Goal: Transaction & Acquisition: Purchase product/service

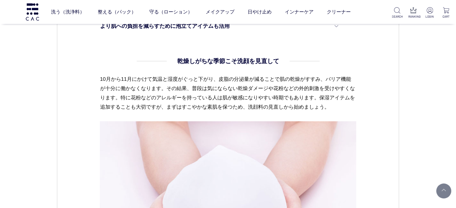
scroll to position [420, 0]
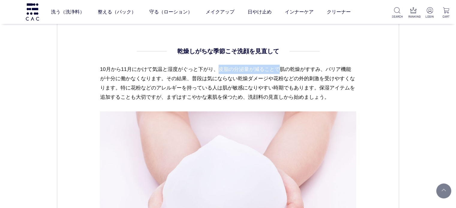
drag, startPoint x: 221, startPoint y: 70, endPoint x: 280, endPoint y: 70, distance: 59.7
click at [280, 70] on p "10月から11月にかけて気温と湿度がぐっと下がり、皮脂の分泌量が減ることで肌の乾燥がすすみ、バリア機能が十分に働かなくなります。その結果、普段は気にならない乾…" at bounding box center [228, 88] width 256 height 47
copy p "皮脂の分泌量が減ることで"
click at [257, 71] on p "10月から11月にかけて気温と湿度がぐっと下がり、皮脂の分泌量が減ることで肌の乾燥がすすみ、バリア機能が十分に働かなくなります。その結果、普段は気にならない乾…" at bounding box center [228, 88] width 256 height 47
drag, startPoint x: 220, startPoint y: 70, endPoint x: 326, endPoint y: 64, distance: 105.7
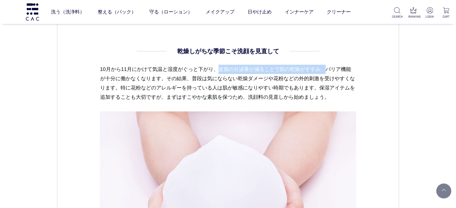
click at [326, 64] on dd "乾燥しがちな季節こそ洗顔を見直して 10月から11月にかけて気温と湿度がぐっと下がり、皮脂の分泌量が減ることで肌の乾燥がすすみ、バリア機能が十分に働かなくなり…" at bounding box center [228, 169] width 256 height 245
copy p "皮脂の分泌量が減ることで肌の乾燥がすすみ、"
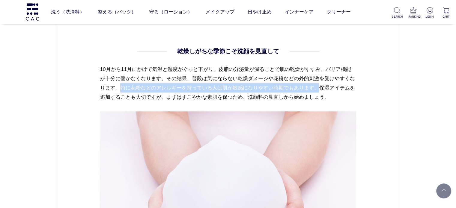
drag, startPoint x: 124, startPoint y: 87, endPoint x: 325, endPoint y: 85, distance: 200.6
click at [325, 85] on p "10月から11月にかけて気温と湿度がぐっと下がり、皮脂の分泌量が減ることで肌の乾燥がすすみ、バリア機能が十分に働かなくなります。その結果、普段は気にならない乾…" at bounding box center [228, 88] width 256 height 47
copy p "特に花粉などのアレルギーを持っている人は肌が敏感になりやすい時期でもあります。"
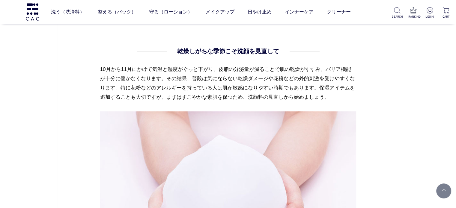
drag, startPoint x: 137, startPoint y: 78, endPoint x: 135, endPoint y: 85, distance: 7.7
click at [137, 78] on p "10月から11月にかけて気温と湿度がぐっと下がり、皮脂の分泌量が減ることで肌の乾燥がすすみ、バリア機能が十分に働かなくなります。その結果、普段は気にならない乾…" at bounding box center [228, 88] width 256 height 47
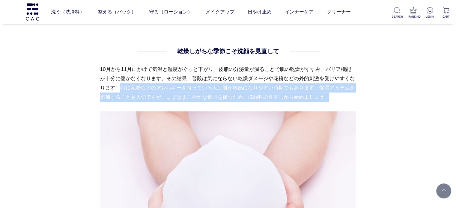
drag, startPoint x: 126, startPoint y: 86, endPoint x: 340, endPoint y: 98, distance: 214.4
click at [340, 98] on p "10月から11月にかけて気温と湿度がぐっと下がり、皮脂の分泌量が減ることで肌の乾燥がすすみ、バリア機能が十分に働かなくなります。その結果、普段は気にならない乾…" at bounding box center [228, 88] width 256 height 47
copy p "特に花粉などのアレルギーを持っている人は肌が敏感になりやすい時期でもあります。保湿アイテムを追加することも大切ですが、まずはすこやかな素肌を保つため、洗顔料の…"
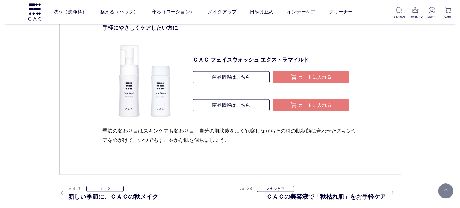
scroll to position [1259, 0]
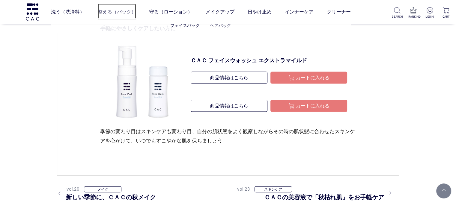
click at [127, 13] on link "整える（パック）" at bounding box center [117, 12] width 38 height 17
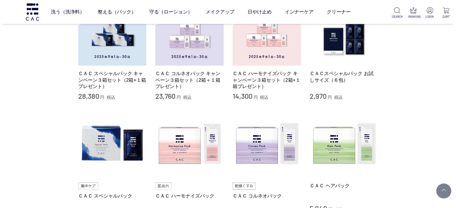
scroll to position [210, 0]
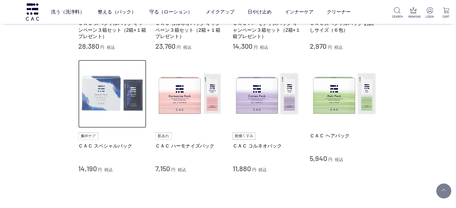
click at [124, 94] on img at bounding box center [112, 94] width 68 height 68
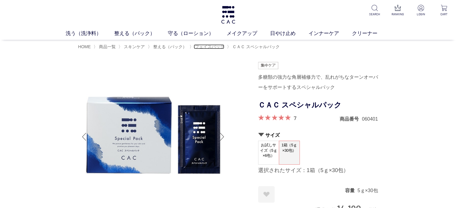
click at [211, 46] on span "フェイスパック" at bounding box center [209, 46] width 29 height 5
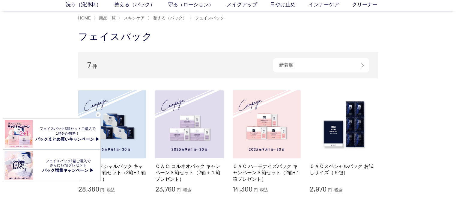
scroll to position [60, 0]
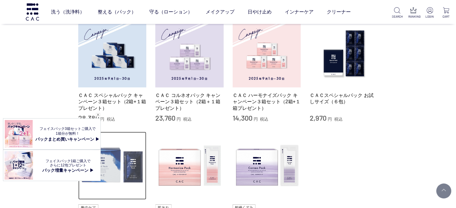
click at [115, 170] on img at bounding box center [112, 166] width 68 height 68
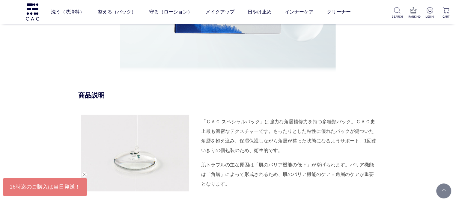
scroll to position [660, 0]
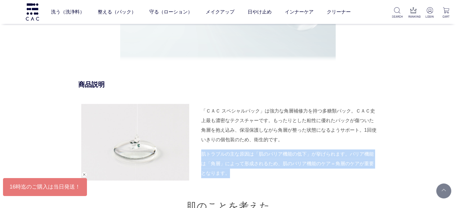
drag, startPoint x: 201, startPoint y: 154, endPoint x: 223, endPoint y: 172, distance: 28.0
click at [223, 172] on div "肌トラブルの主な原因は「肌のバリア機能の低下」が挙げられます。バリア機能は「角層」によって形成されるため、肌のバリア機能のケア＝角層のケアが重要となります。" at bounding box center [289, 164] width 177 height 29
copy div "肌トラブルの主な原因は「肌のバリア機能の低下」が挙げられます。バリア機能は「角層」によって形成されるため、肌のバリア機能のケア＝角層のケアが重要となります。"
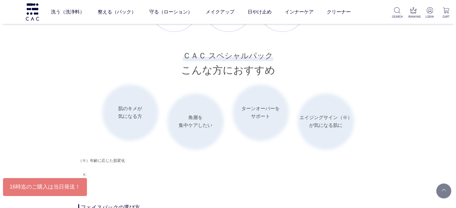
scroll to position [929, 0]
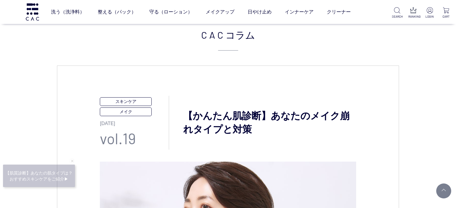
scroll to position [150, 0]
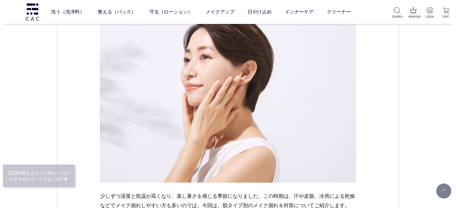
click at [34, 13] on img at bounding box center [32, 11] width 15 height 17
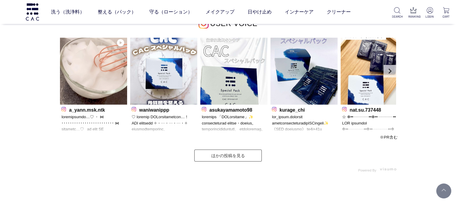
scroll to position [1829, 0]
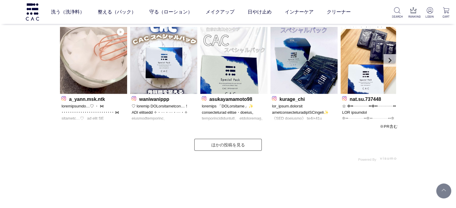
click at [102, 117] on p at bounding box center [93, 112] width 64 height 19
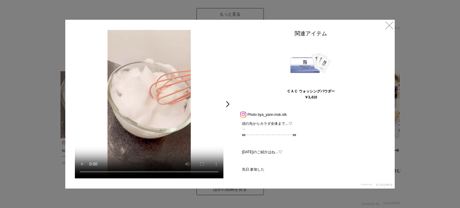
click at [434, 95] on div at bounding box center [230, 104] width 460 height 208
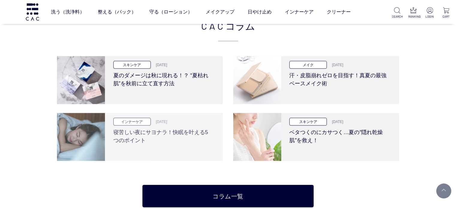
scroll to position [1317, 0]
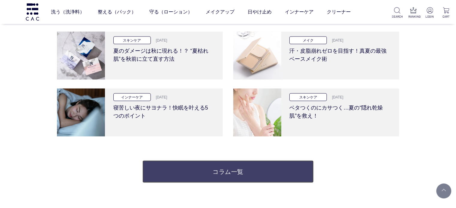
click at [214, 164] on link "コラム一覧" at bounding box center [227, 172] width 171 height 22
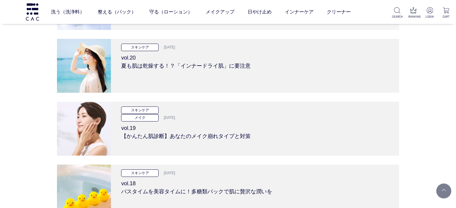
scroll to position [1889, 0]
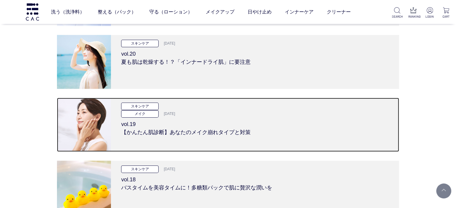
click at [216, 139] on div "スキンケア メイク 2024.06.13 vol.19 【かんたん肌診断】あなたのメイク崩れタイプと対策" at bounding box center [255, 125] width 288 height 54
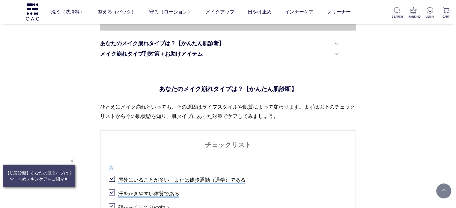
scroll to position [330, 0]
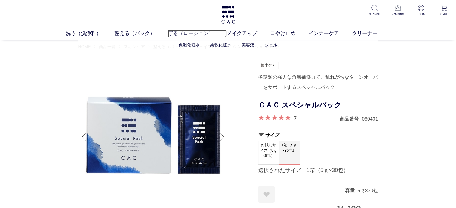
click at [186, 33] on link "守る（ローション）" at bounding box center [197, 34] width 59 height 8
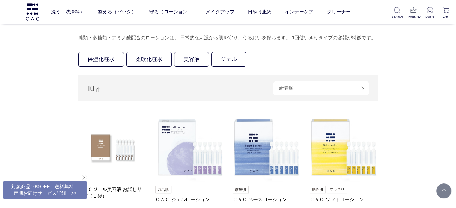
scroll to position [60, 0]
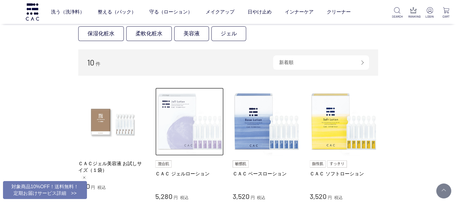
click at [168, 109] on img at bounding box center [189, 122] width 68 height 68
